Goal: Information Seeking & Learning: Learn about a topic

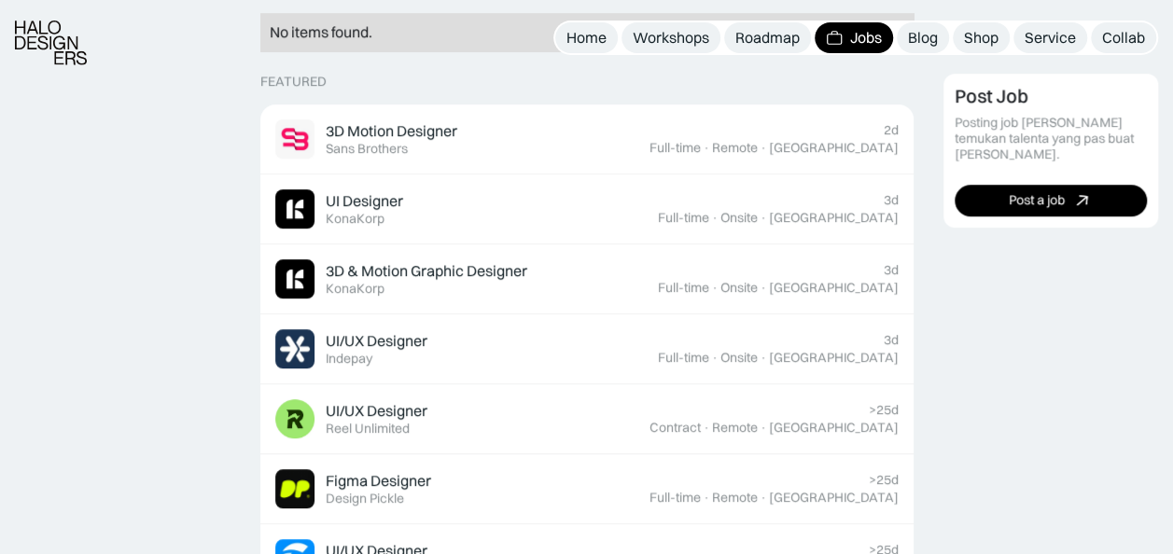
scroll to position [528, 0]
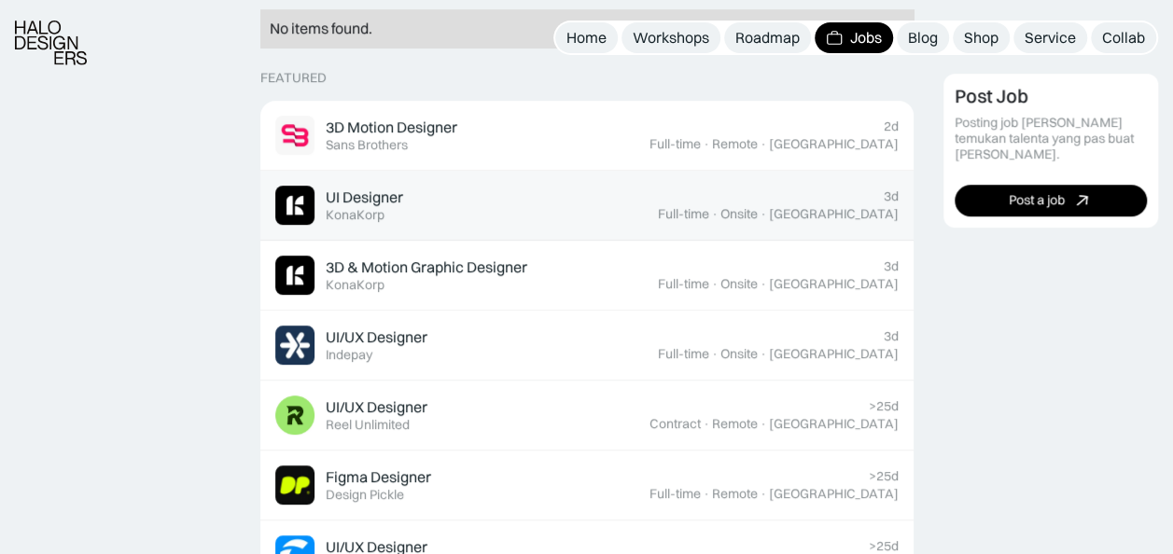
click at [374, 202] on div "UI Designer" at bounding box center [364, 198] width 77 height 20
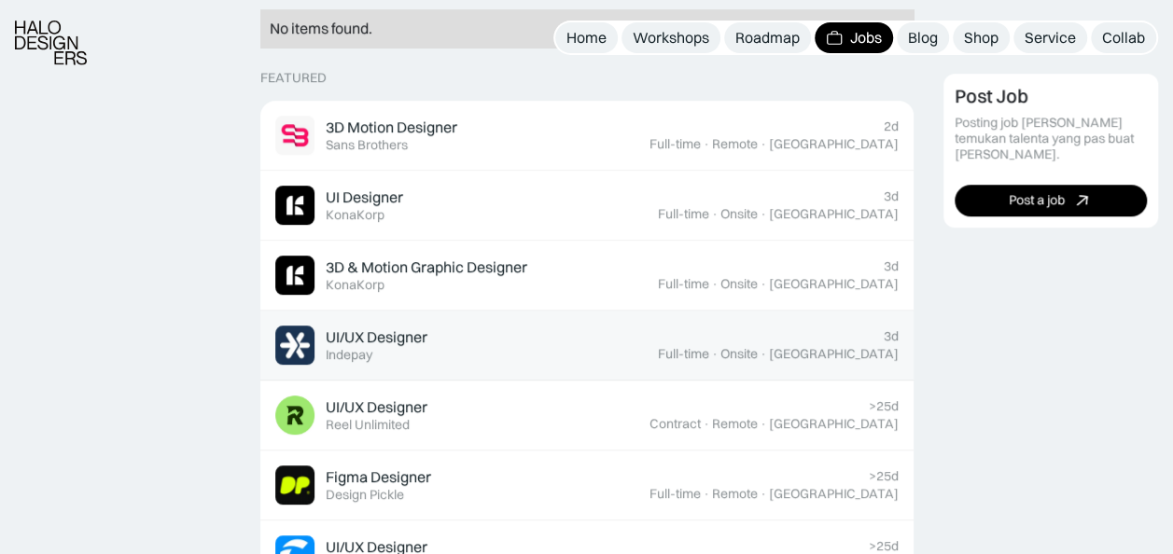
click at [377, 330] on div "UI/UX Designer" at bounding box center [377, 338] width 102 height 20
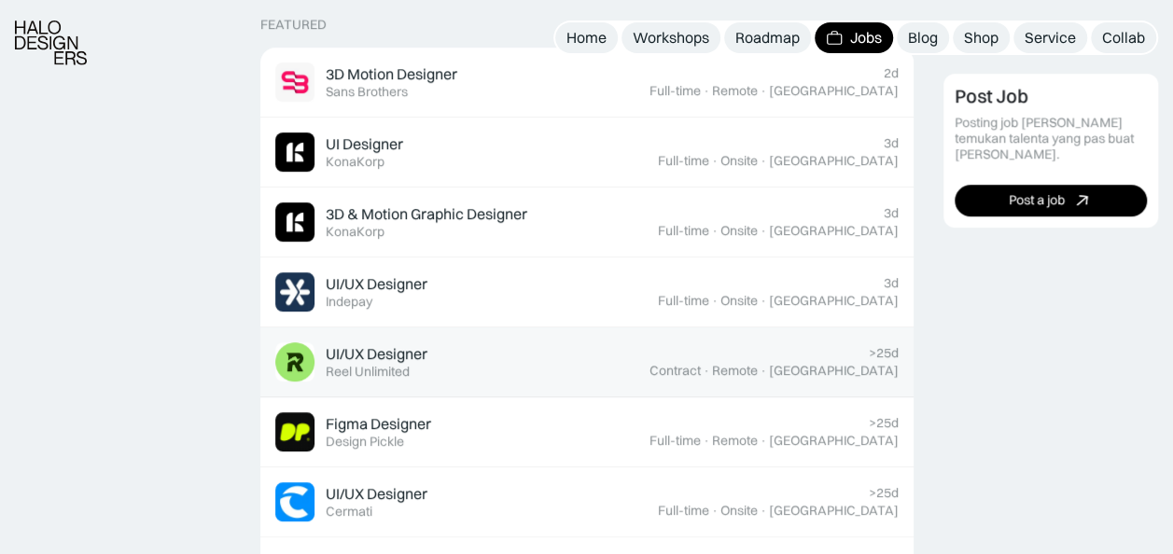
scroll to position [758, 0]
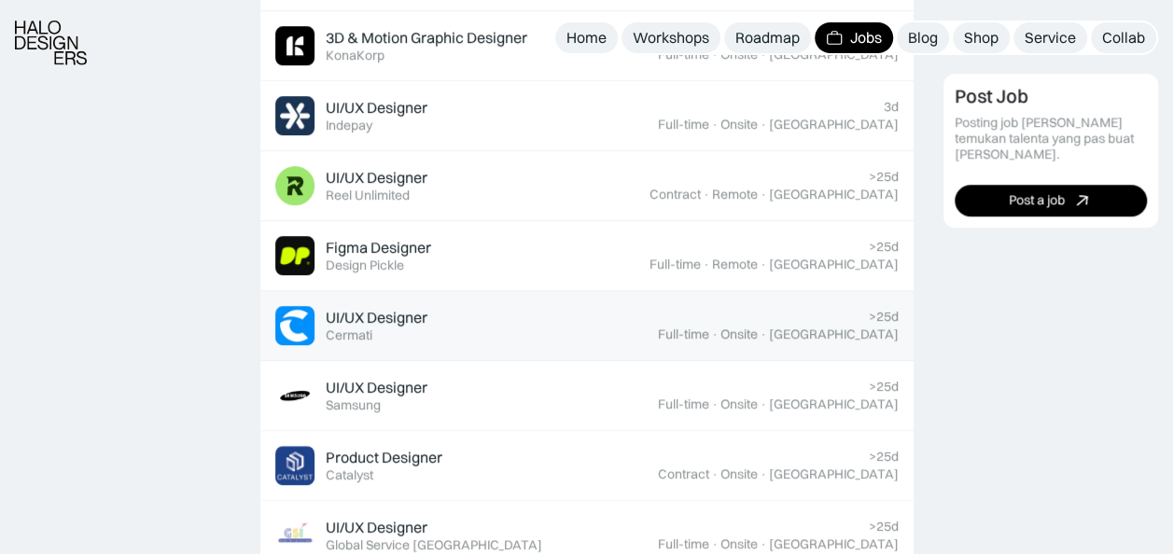
click at [420, 320] on div "UI/UX Designer" at bounding box center [377, 318] width 102 height 20
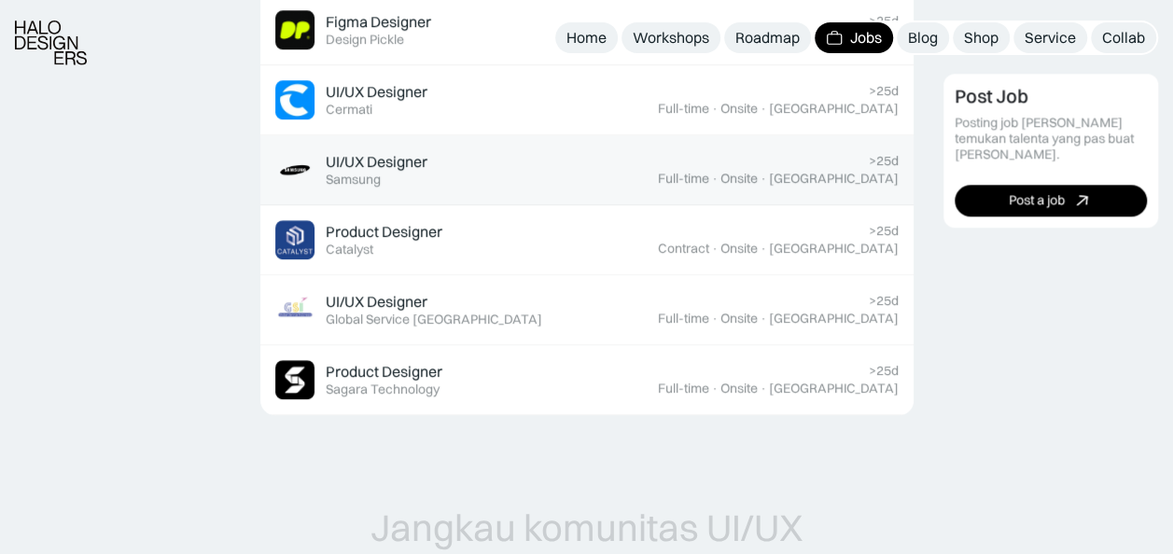
scroll to position [985, 0]
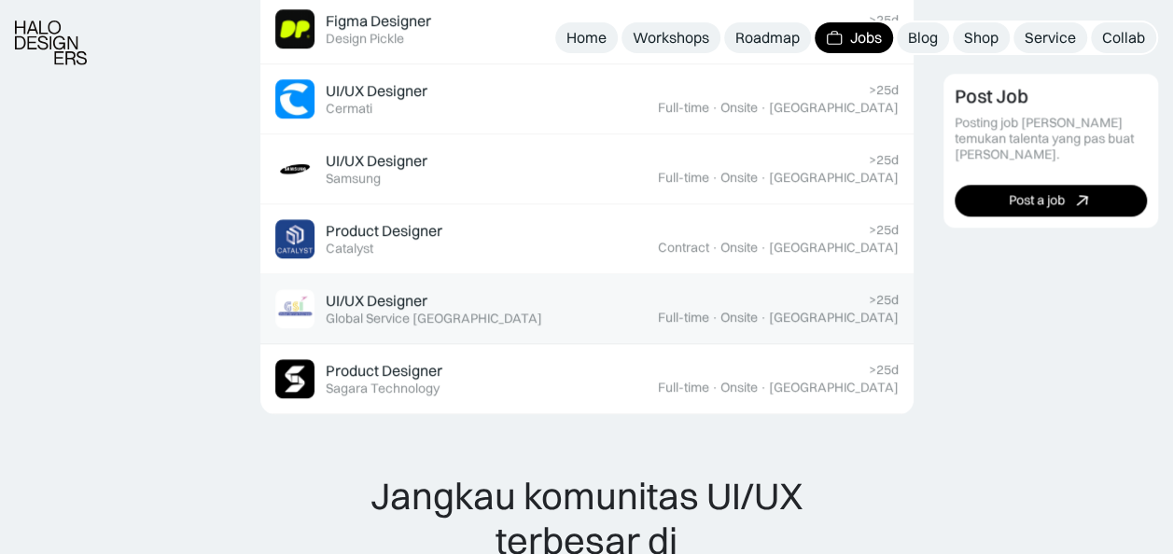
click at [456, 304] on div "UI/UX Designer Featured Global Service Indonesia" at bounding box center [434, 308] width 217 height 35
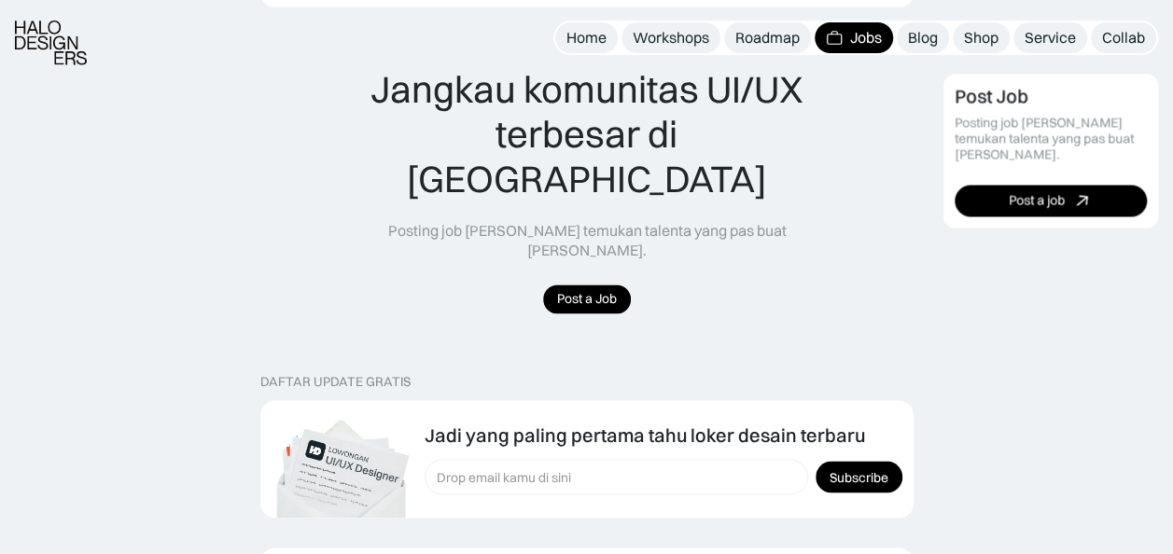
scroll to position [1682, 0]
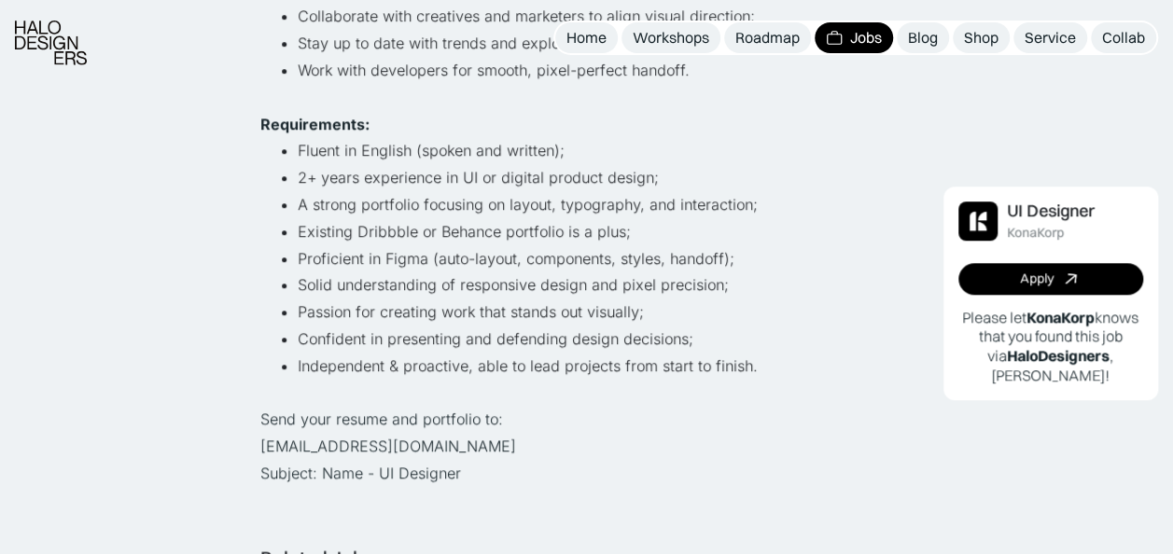
scroll to position [635, 0]
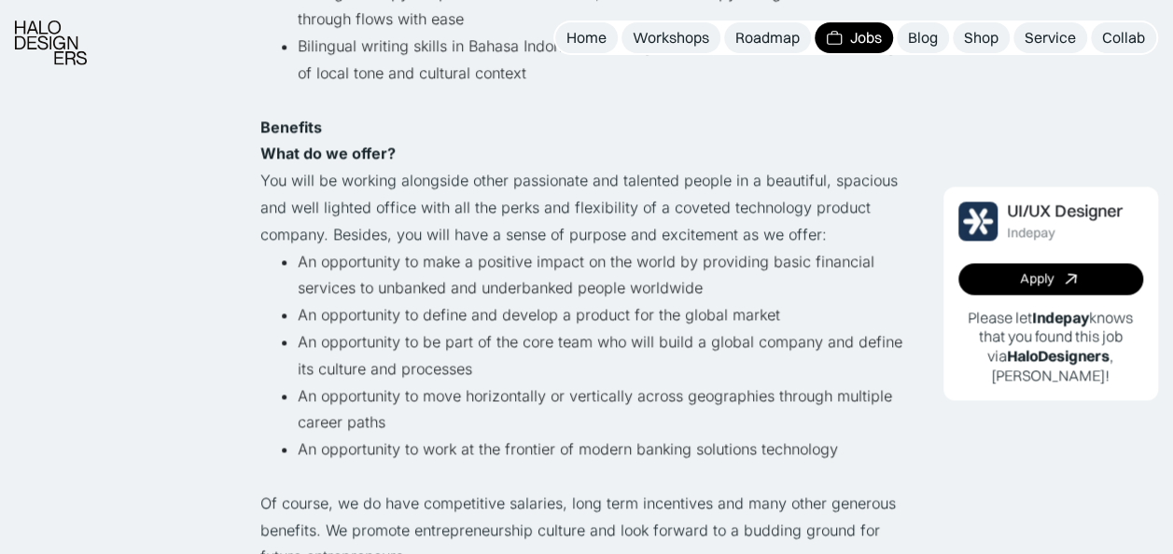
scroll to position [1541, 0]
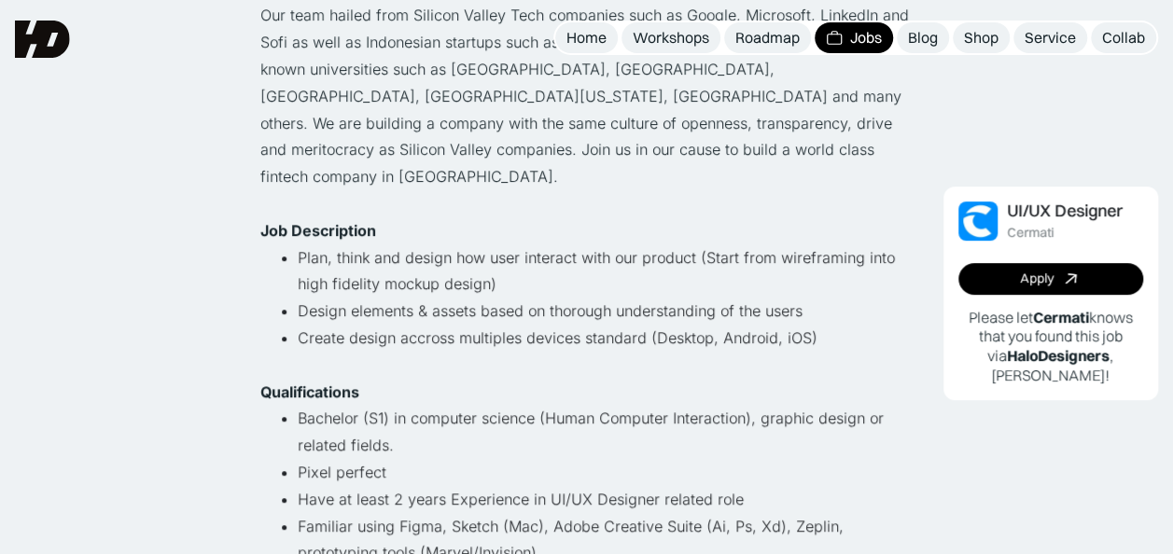
scroll to position [365, 0]
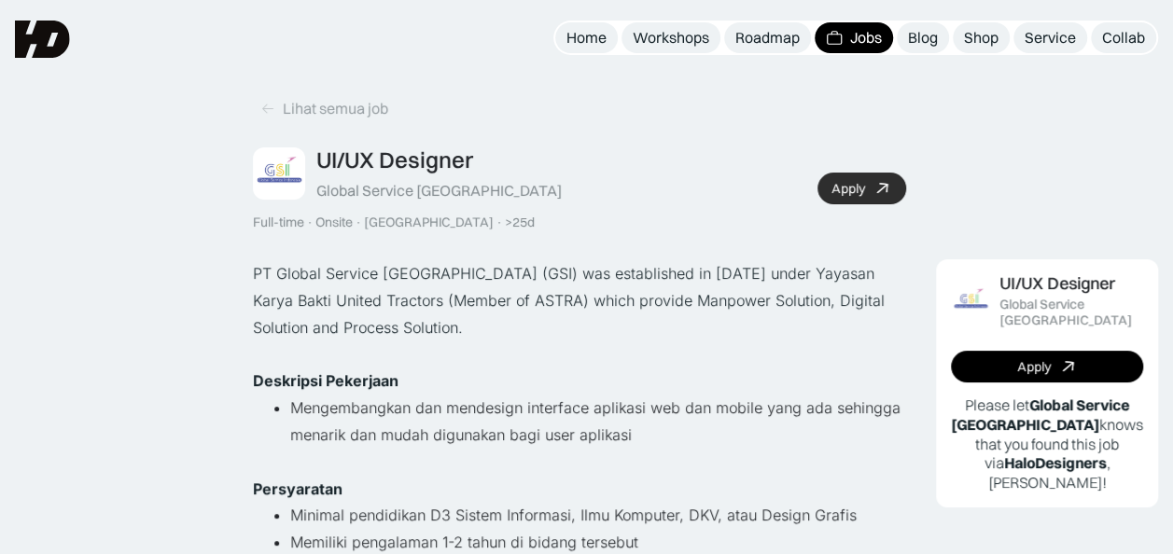
click at [877, 181] on link "Apply" at bounding box center [862, 189] width 89 height 32
